Goal: Check status: Check status

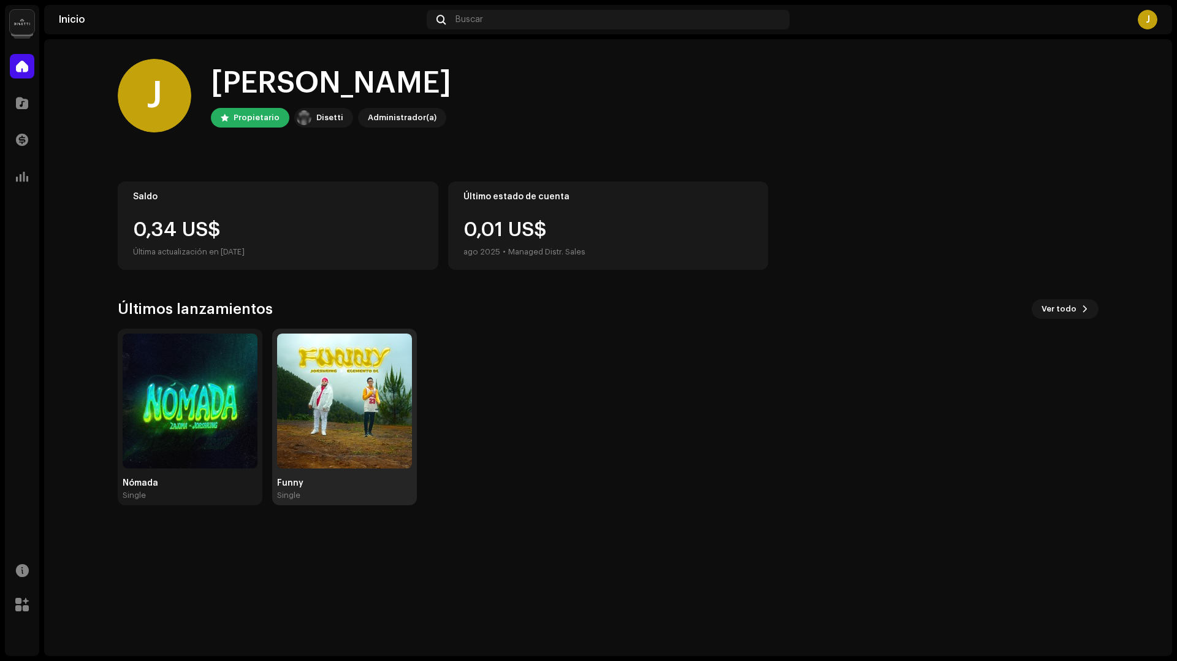
click at [342, 402] on img at bounding box center [344, 401] width 135 height 135
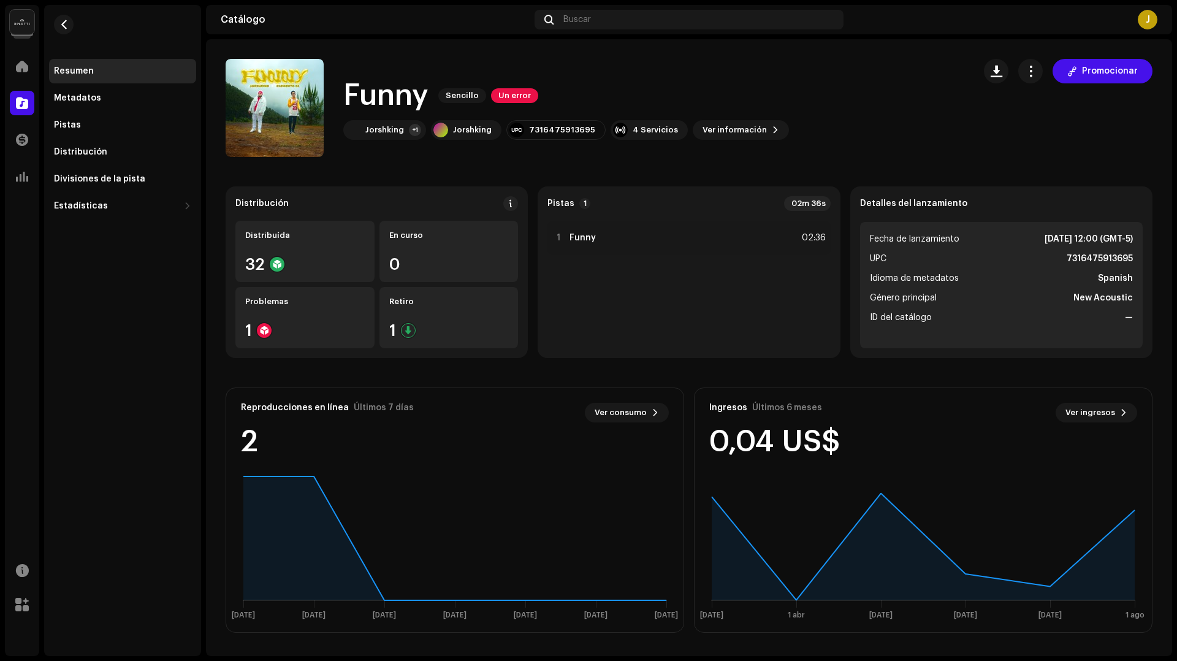
click at [955, 222] on ul "Fecha de lanzamiento [DATE] 12:00 (GMT-5) UPC 7316475913695 Idioma de metadatos…" at bounding box center [1001, 285] width 283 height 126
click at [956, 258] on li "UPC 7316475913695" at bounding box center [1001, 258] width 263 height 15
click at [733, 124] on span "Ver información" at bounding box center [735, 130] width 64 height 25
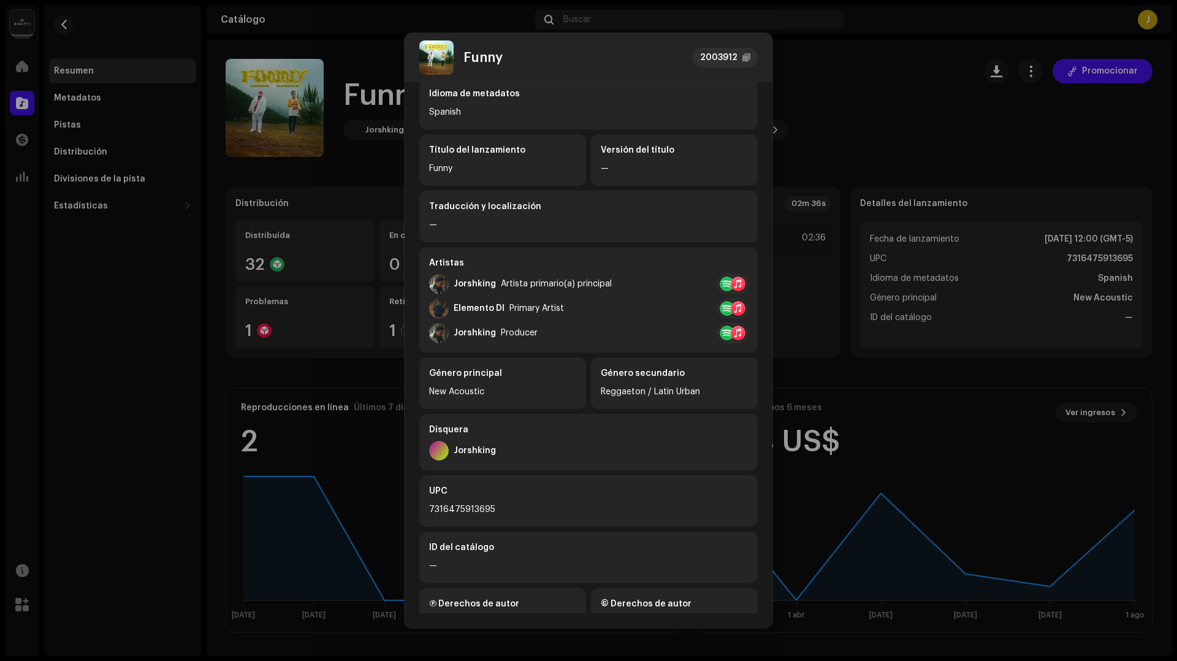
scroll to position [90, 0]
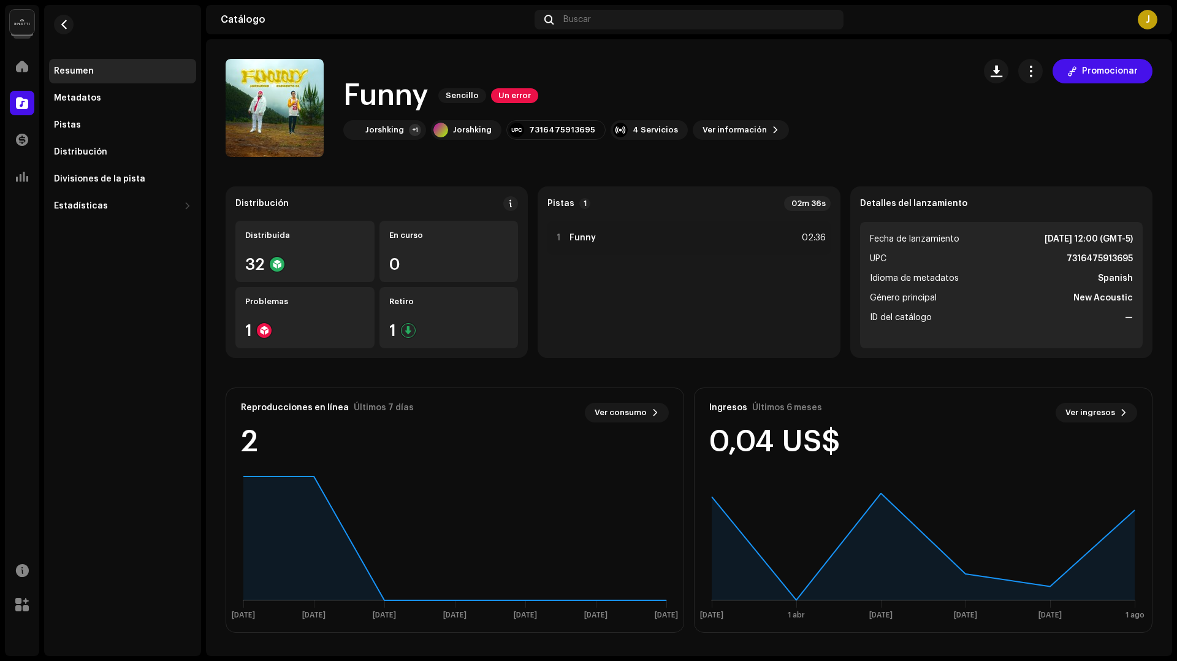
click at [857, 96] on div "Funny 2003912 Metadatos Distribución Idioma de metadatos Spanish Título del lan…" at bounding box center [588, 330] width 1177 height 661
click at [1032, 70] on span "button" at bounding box center [1031, 71] width 12 height 10
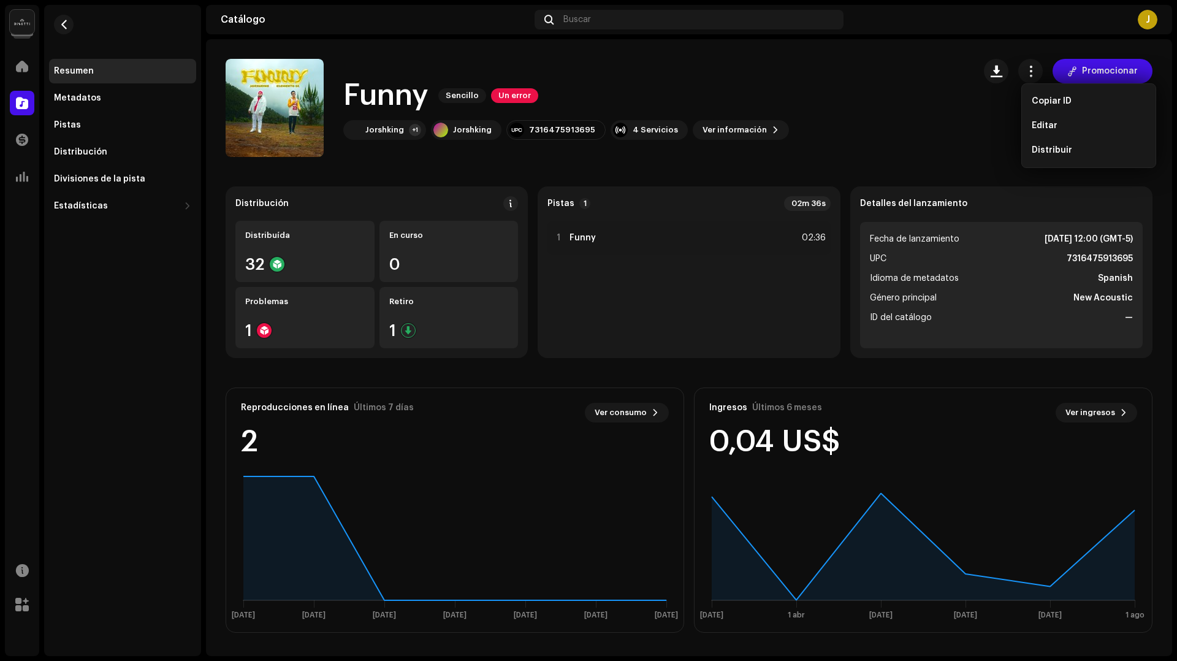
click at [464, 368] on div "Distribución Distribuída 32 En curso 0 Problemas 1 Retiro 1 Pistas 1 02m 36s 1 …" at bounding box center [689, 409] width 927 height 446
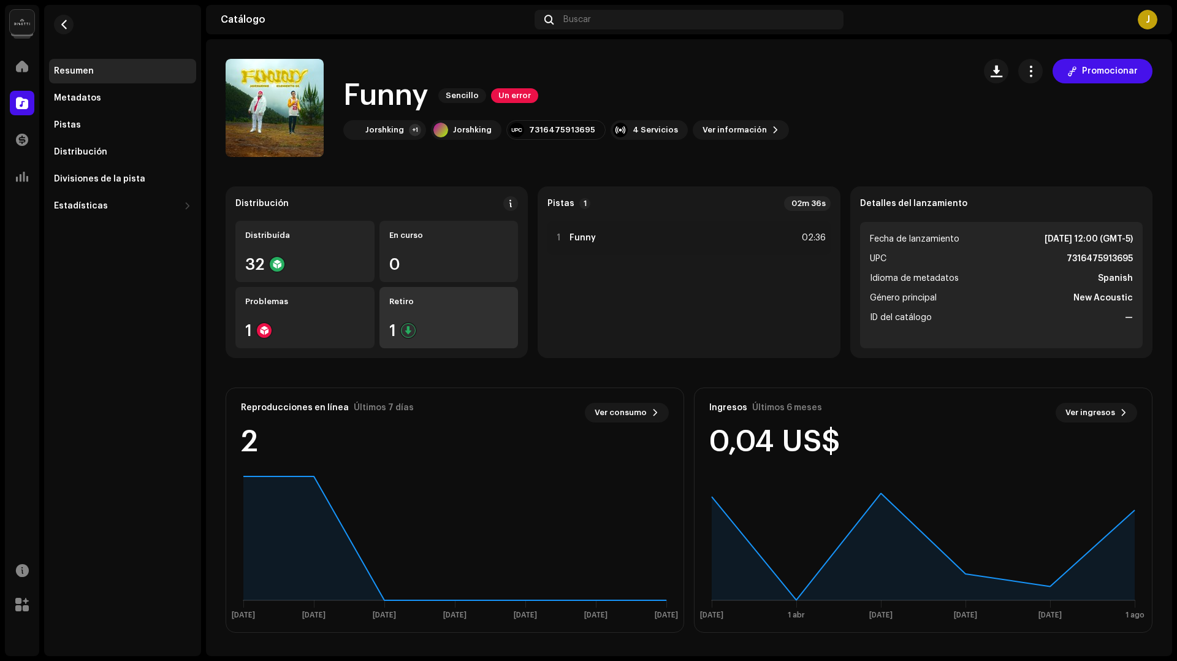
click at [399, 338] on div "1" at bounding box center [449, 330] width 120 height 16
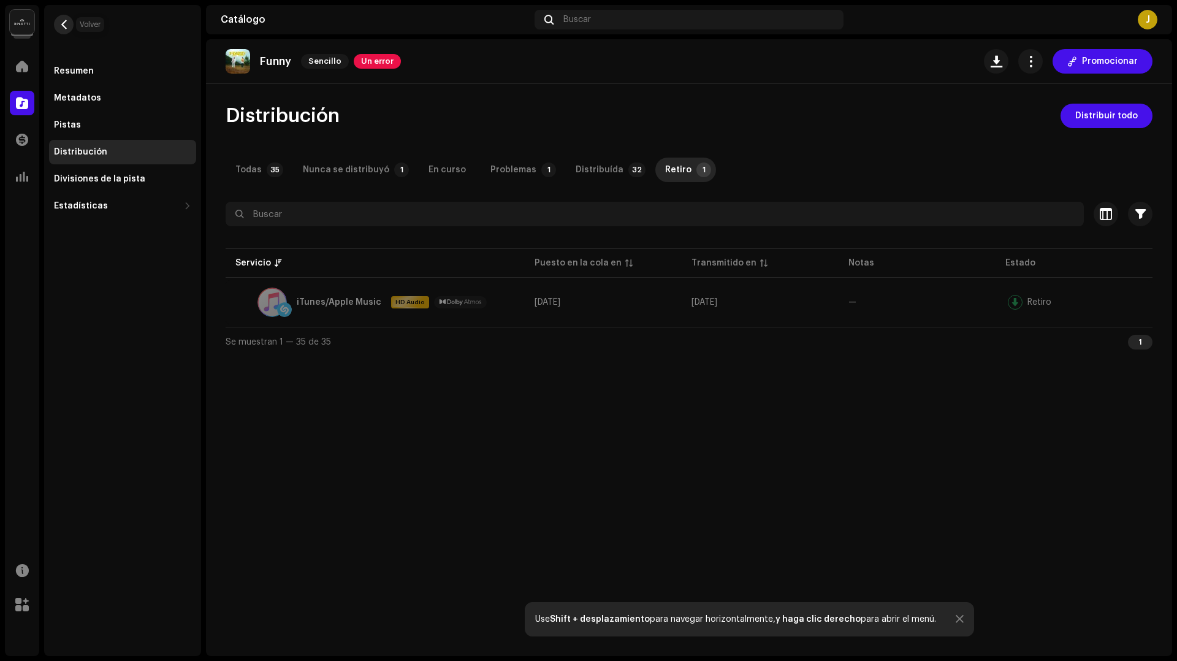
click at [64, 25] on span "button" at bounding box center [63, 25] width 9 height 10
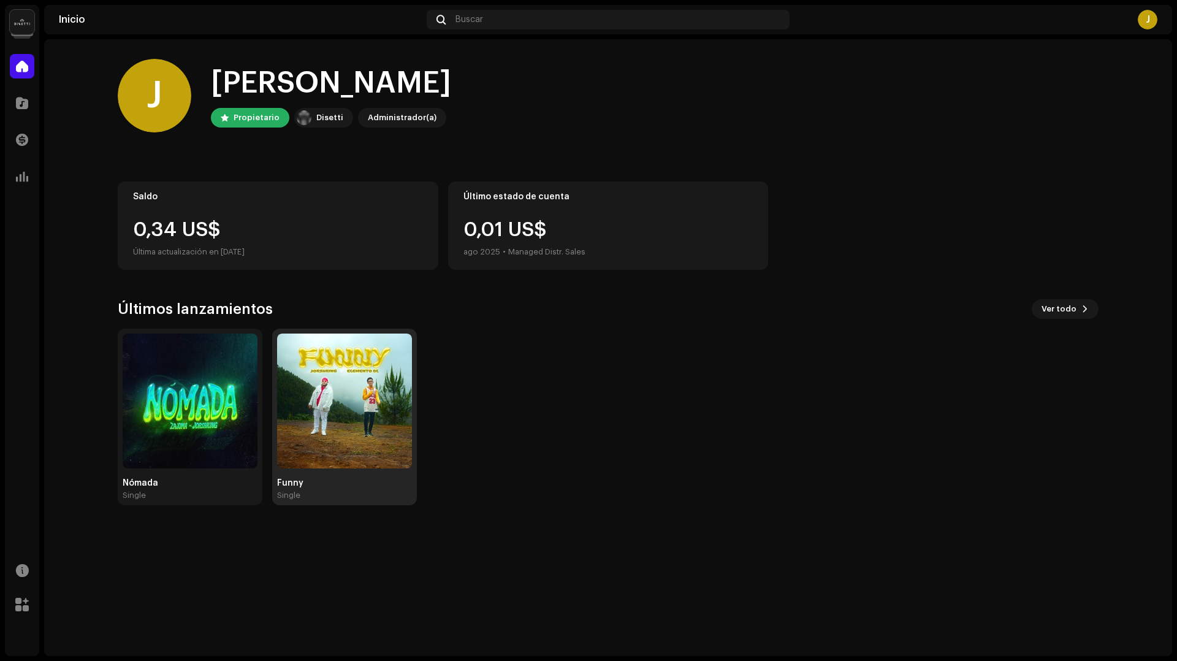
click at [341, 356] on img at bounding box center [344, 401] width 135 height 135
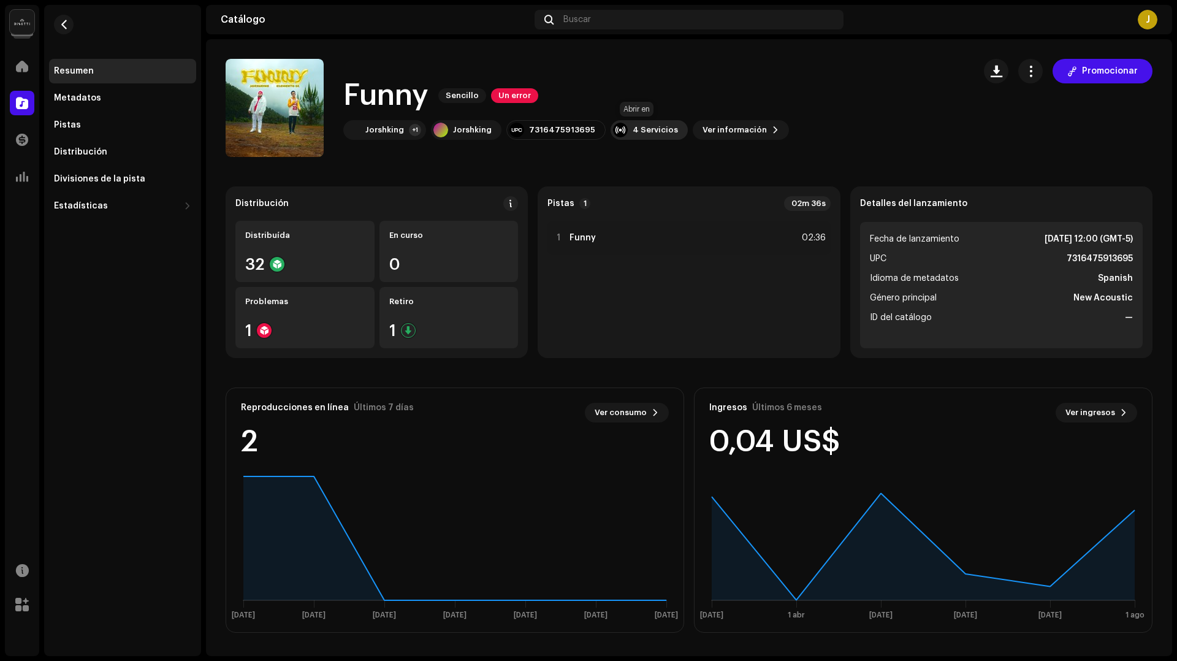
click at [659, 135] on div "4 Servicios" at bounding box center [649, 130] width 77 height 20
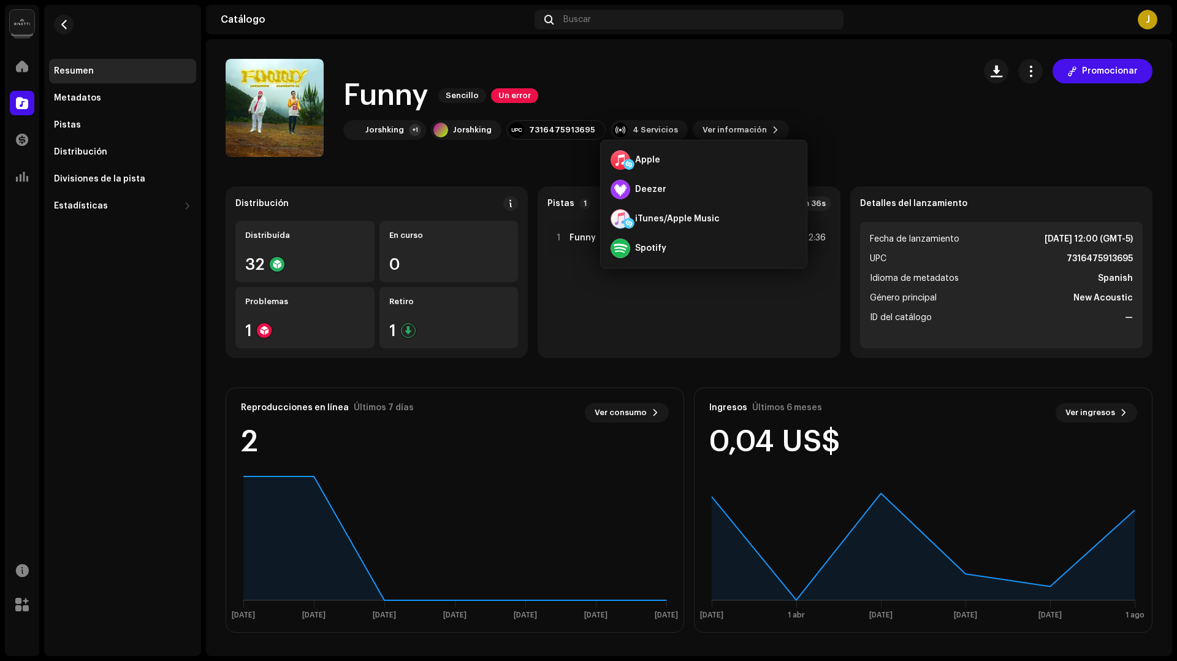
click at [673, 108] on div "Funny Sencillo Un error" at bounding box center [566, 95] width 446 height 39
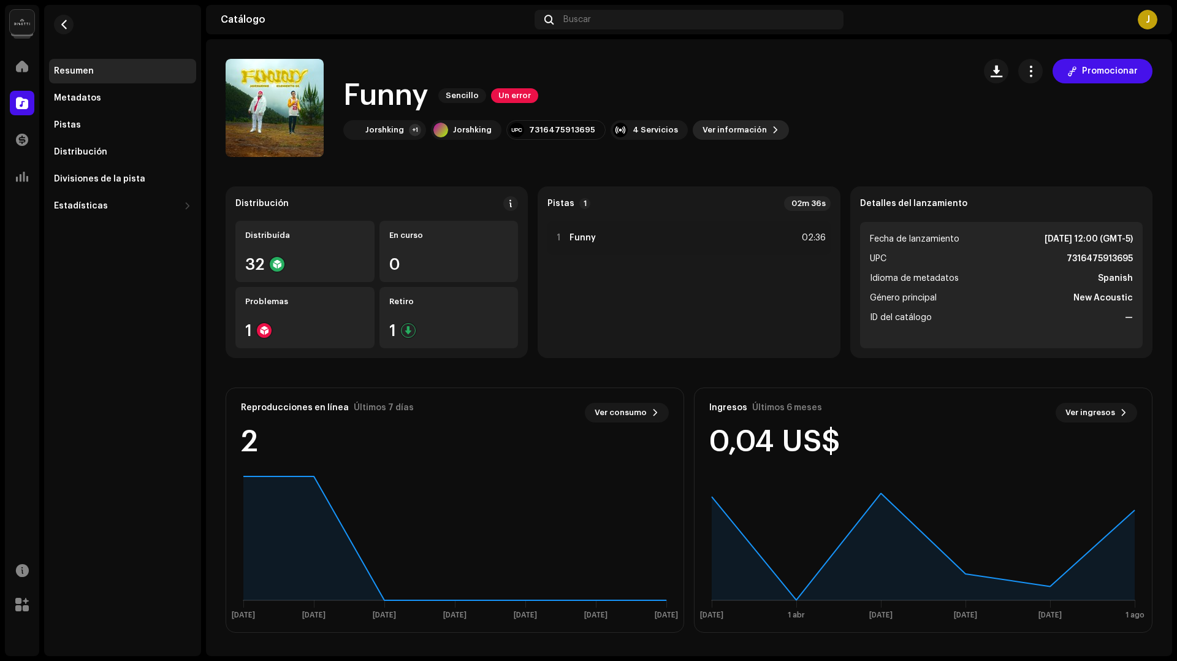
click at [703, 127] on span "Ver información" at bounding box center [735, 130] width 64 height 25
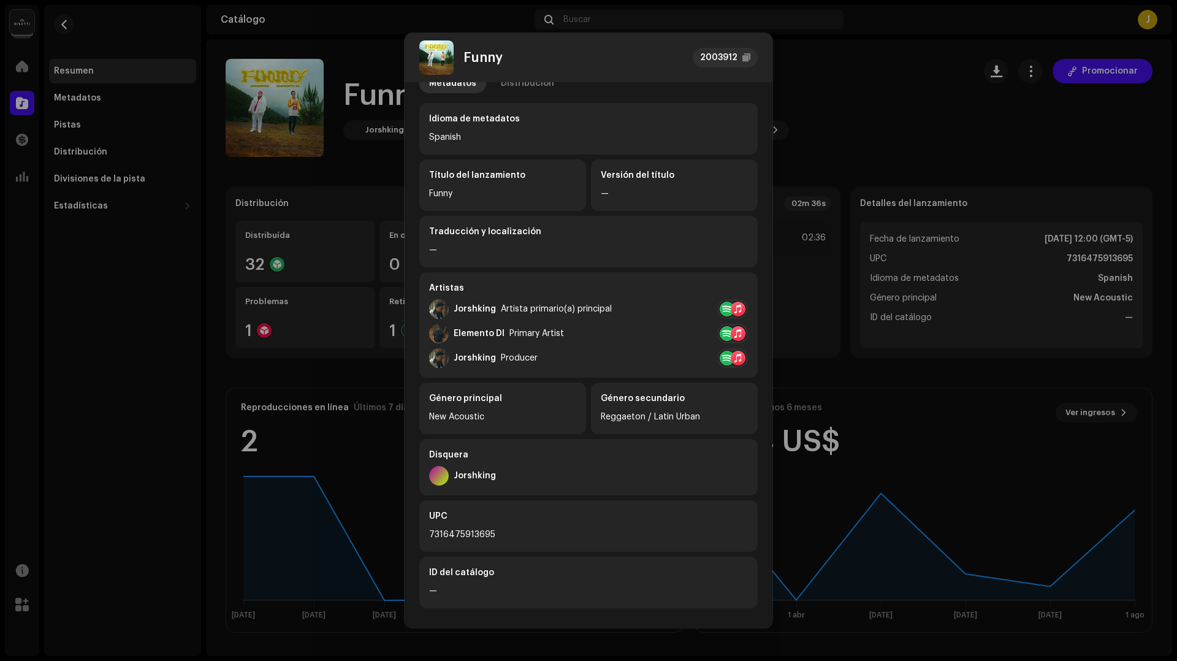
scroll to position [20, 0]
click at [644, 180] on div "Versión del título" at bounding box center [674, 178] width 147 height 12
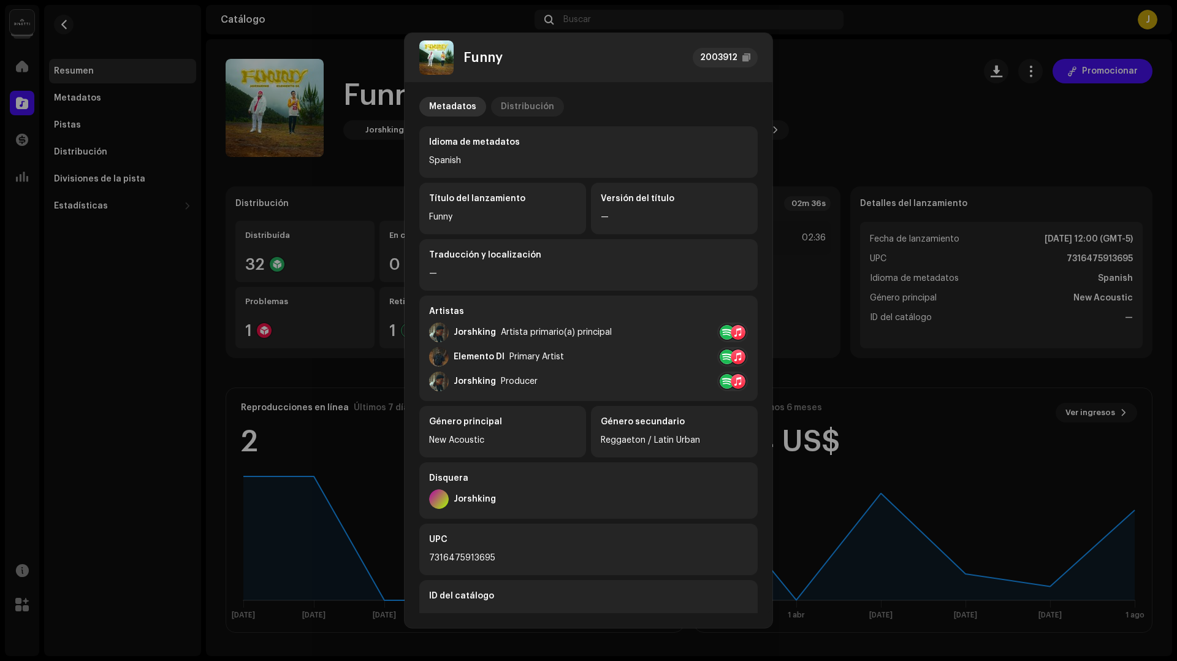
click at [533, 110] on div "Distribución" at bounding box center [527, 107] width 53 height 20
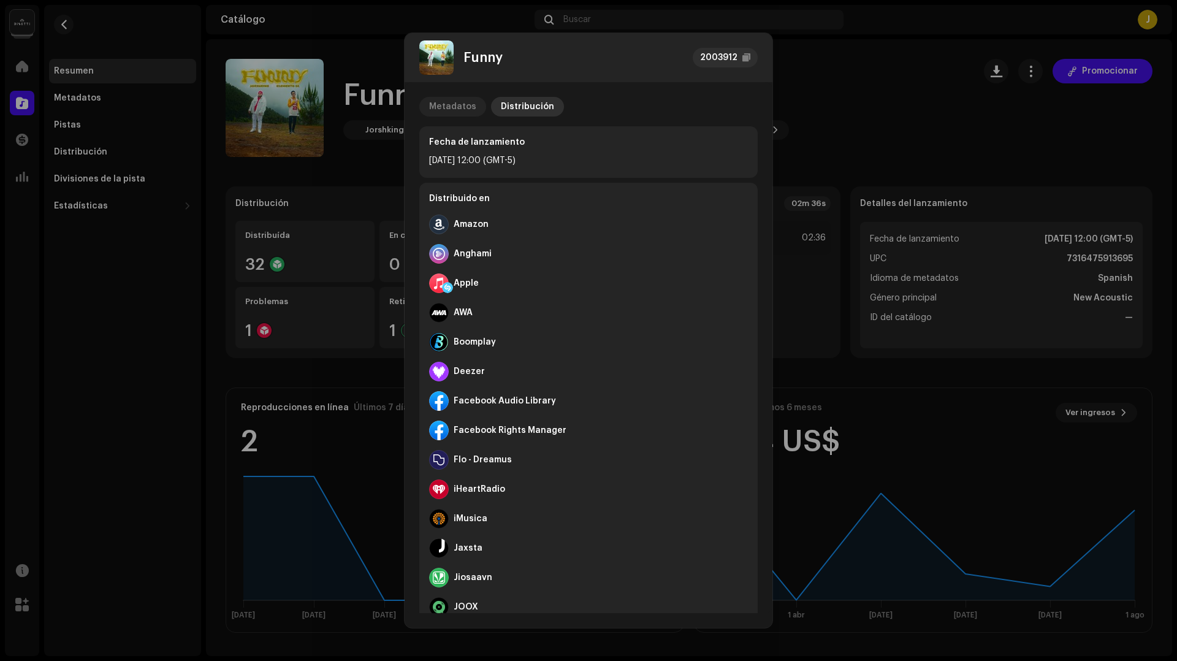
click at [467, 108] on div "Metadatos" at bounding box center [452, 107] width 47 height 20
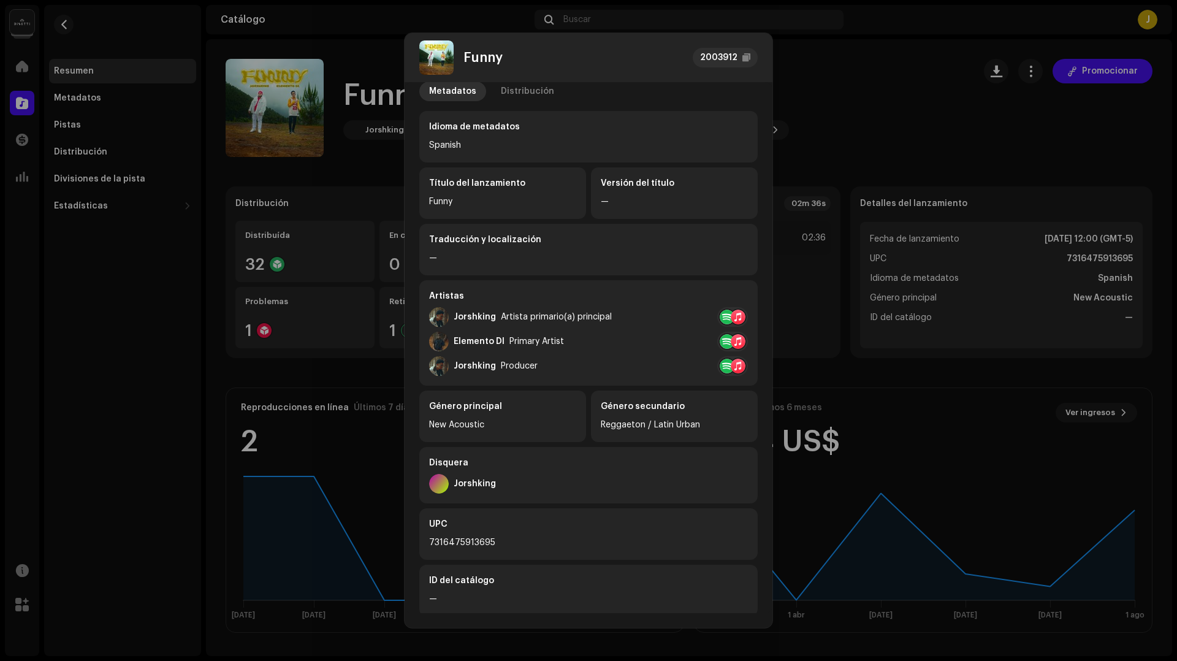
scroll to position [90, 0]
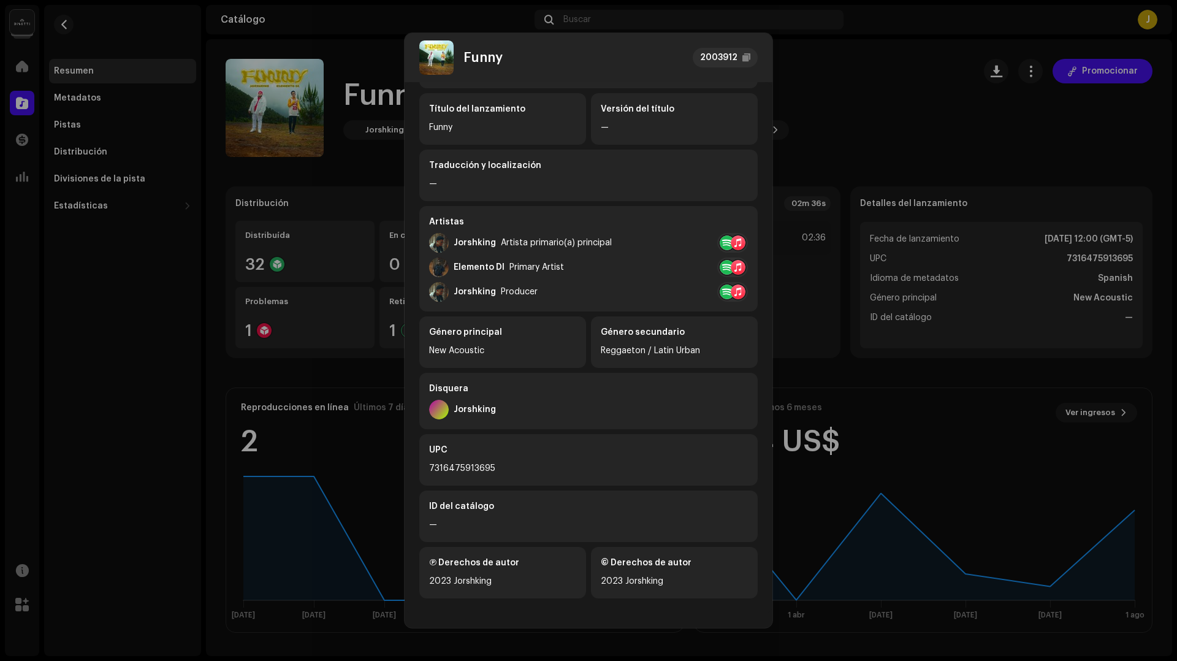
click at [465, 462] on div "7316475913695" at bounding box center [588, 468] width 319 height 15
drag, startPoint x: 445, startPoint y: 531, endPoint x: 455, endPoint y: 524, distance: 12.4
click at [438, 531] on div "—" at bounding box center [588, 524] width 319 height 15
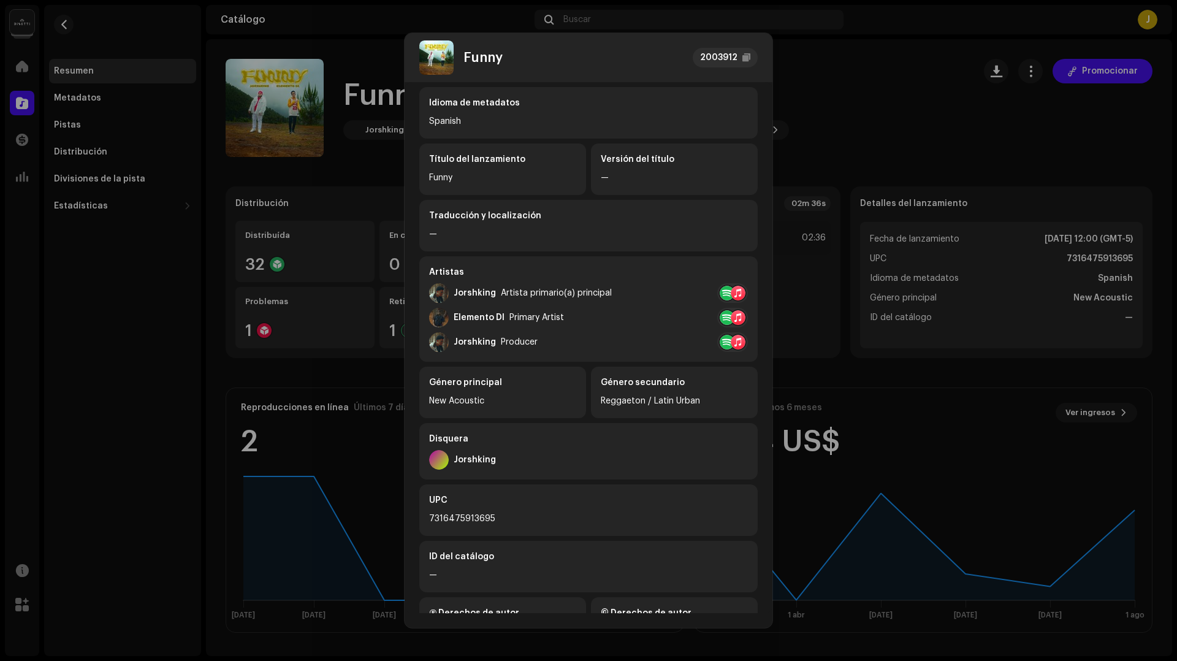
scroll to position [37, 0]
click at [481, 226] on div "Traducción y localización —" at bounding box center [588, 228] width 338 height 52
click at [448, 184] on div "Funny" at bounding box center [502, 179] width 147 height 15
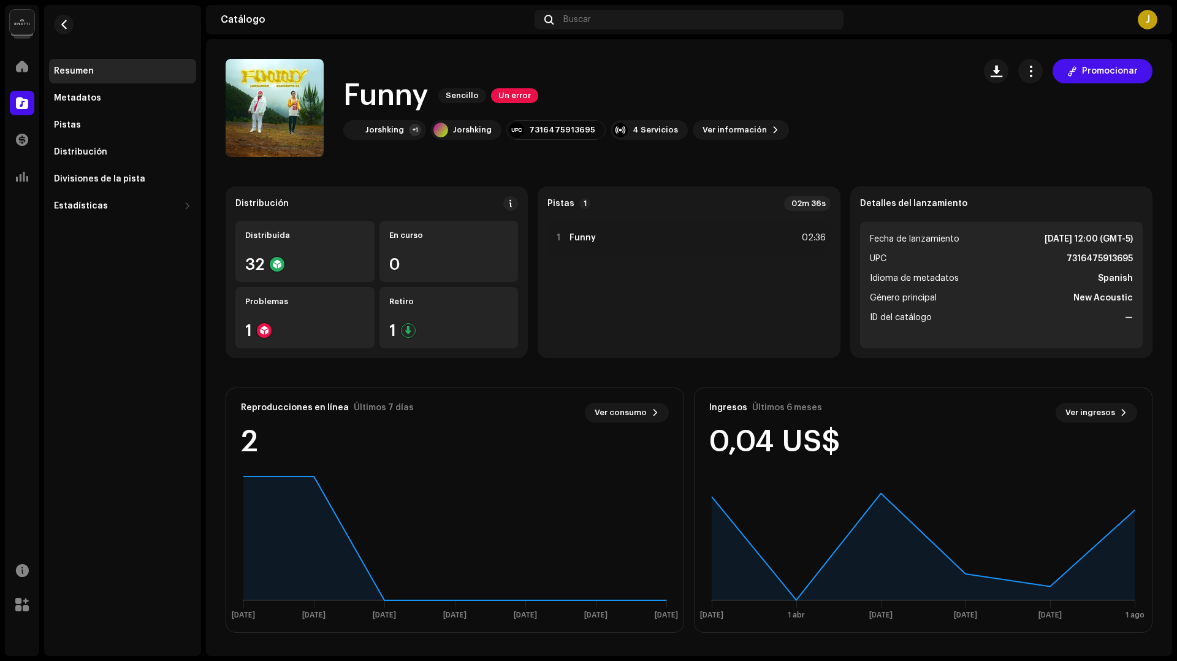
click at [486, 28] on div "Funny 2003912 Metadatos Distribución Idioma de metadatos Spanish Título del lan…" at bounding box center [588, 330] width 1177 height 661
